Goal: Task Accomplishment & Management: Manage account settings

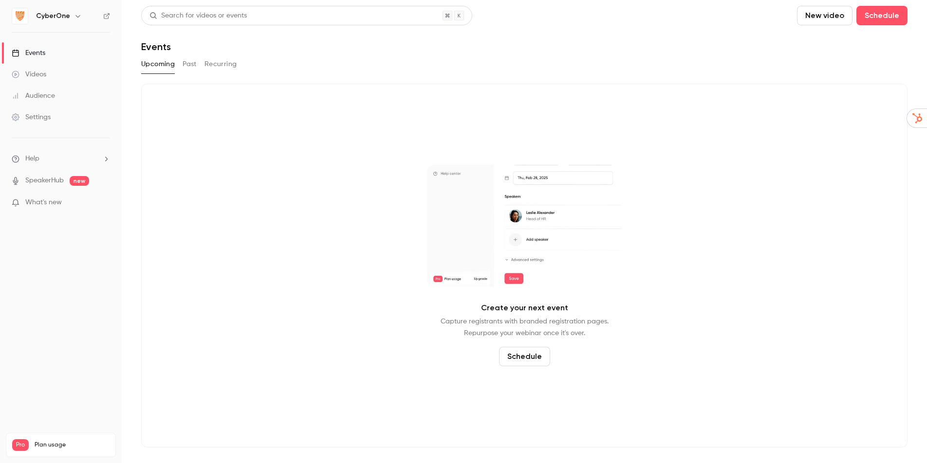
click at [74, 15] on icon "button" at bounding box center [78, 16] width 8 height 8
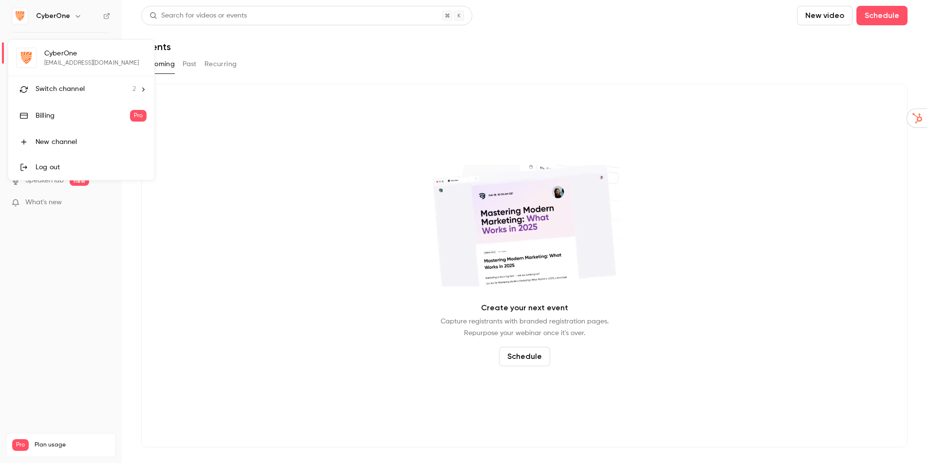
click at [84, 86] on div "Switch channel 2" at bounding box center [86, 89] width 100 height 10
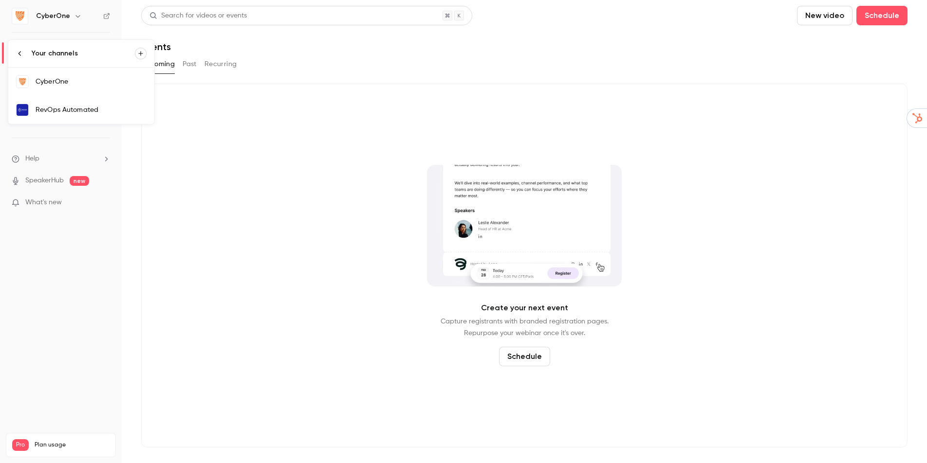
click at [87, 112] on div "RevOps Automated" at bounding box center [91, 110] width 111 height 10
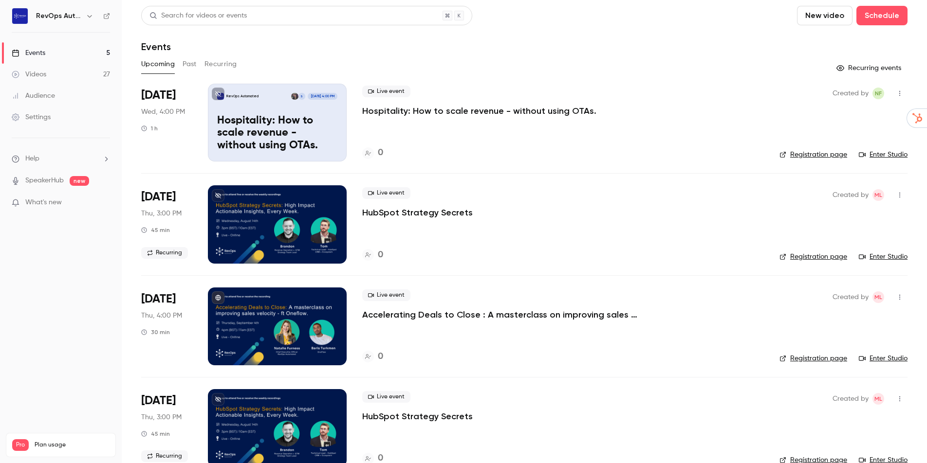
click at [599, 314] on p "Accelerating Deals to Close : A masterclass on improving sales velocity - ft On…" at bounding box center [508, 315] width 292 height 12
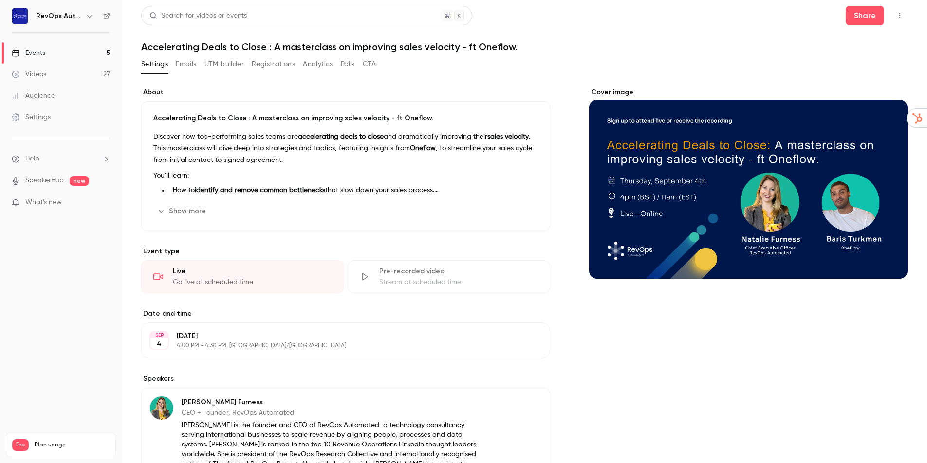
click at [898, 20] on button "button" at bounding box center [900, 16] width 16 height 16
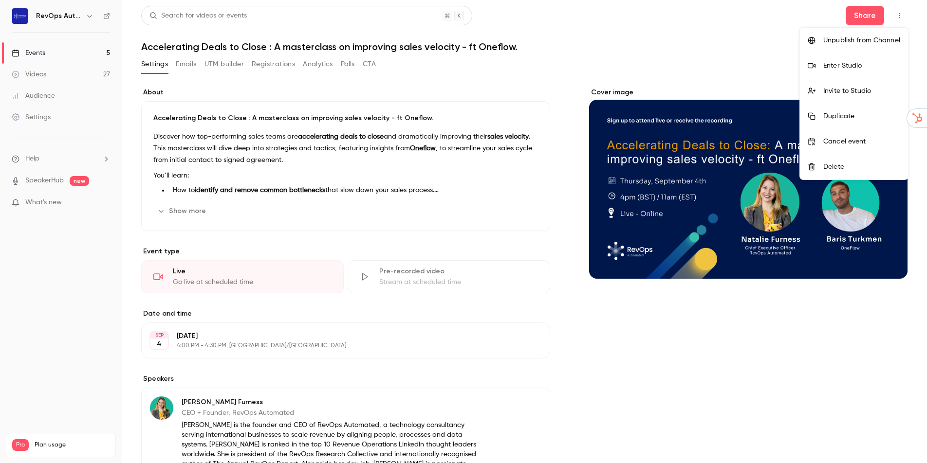
click at [867, 39] on div "Unpublish from Channel" at bounding box center [861, 41] width 77 height 10
click at [831, 39] on div "Unpublish from Channel" at bounding box center [861, 41] width 77 height 10
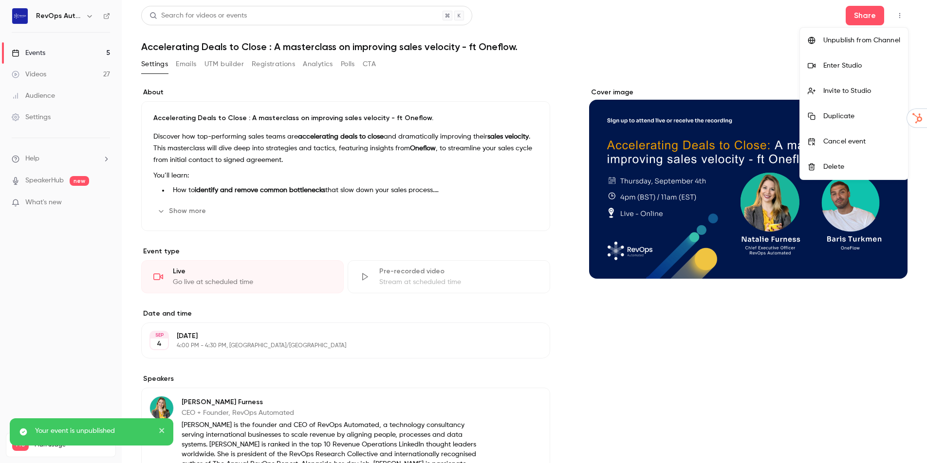
click at [726, 66] on div at bounding box center [463, 231] width 927 height 463
